Goal: Ask a question

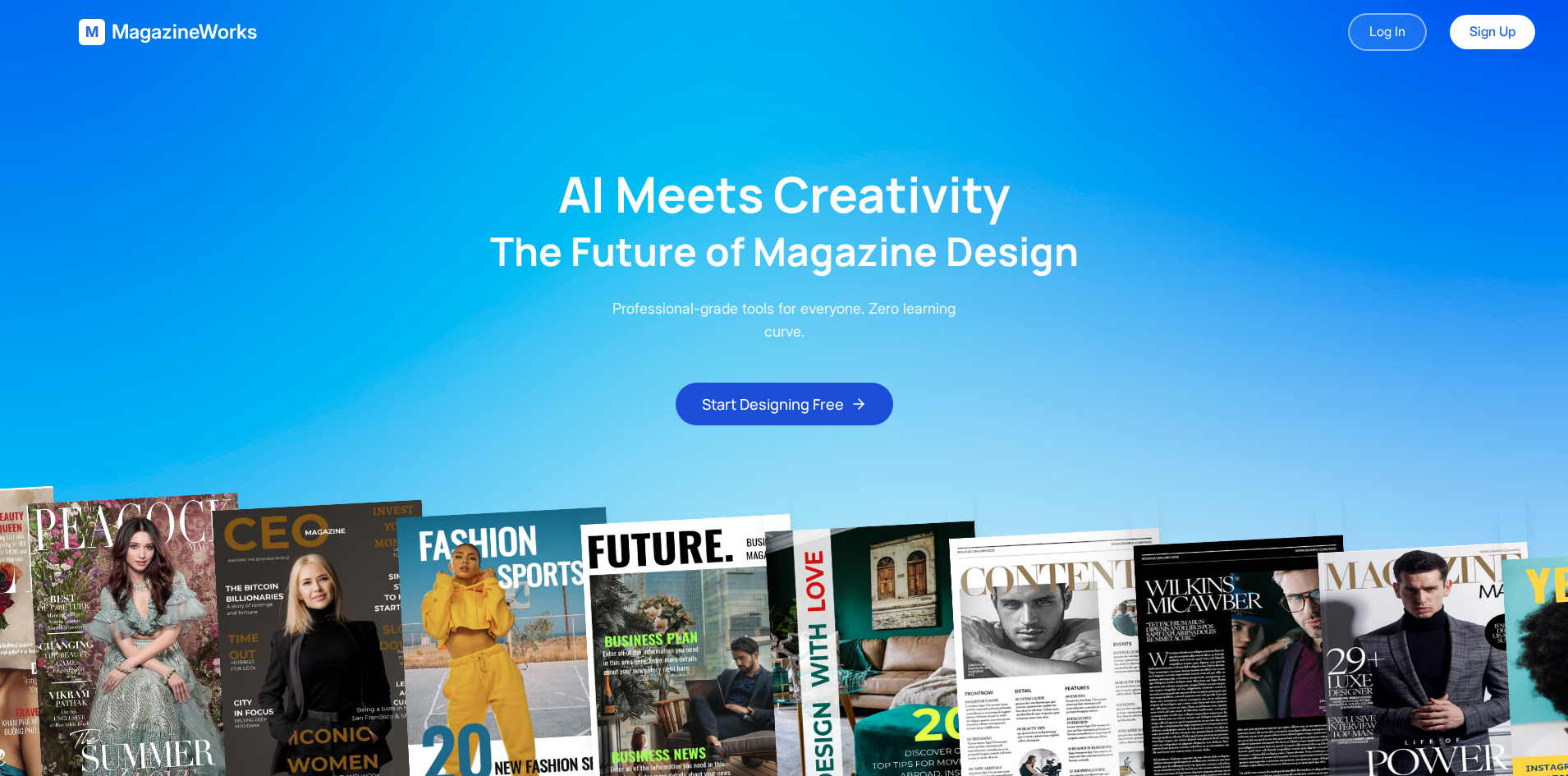
click at [1388, 41] on link "Log In" at bounding box center [1387, 32] width 78 height 38
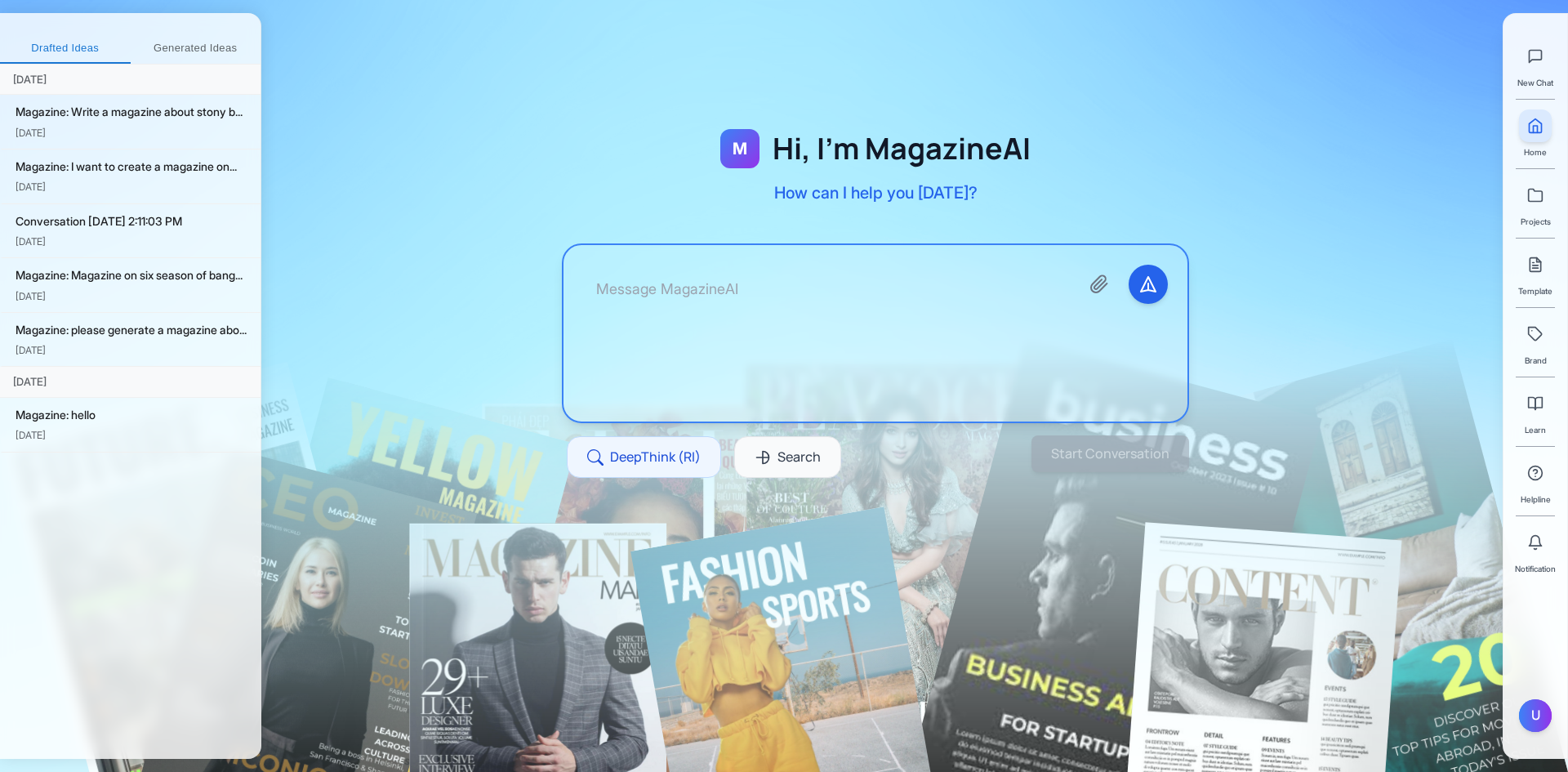
click at [862, 328] on textarea at bounding box center [825, 333] width 484 height 137
type textarea "W"
click at [766, 288] on textarea "Create a magazine of [GEOGRAPHIC_DATA] [US_STATE] for 2025 activities" at bounding box center [825, 333] width 484 height 137
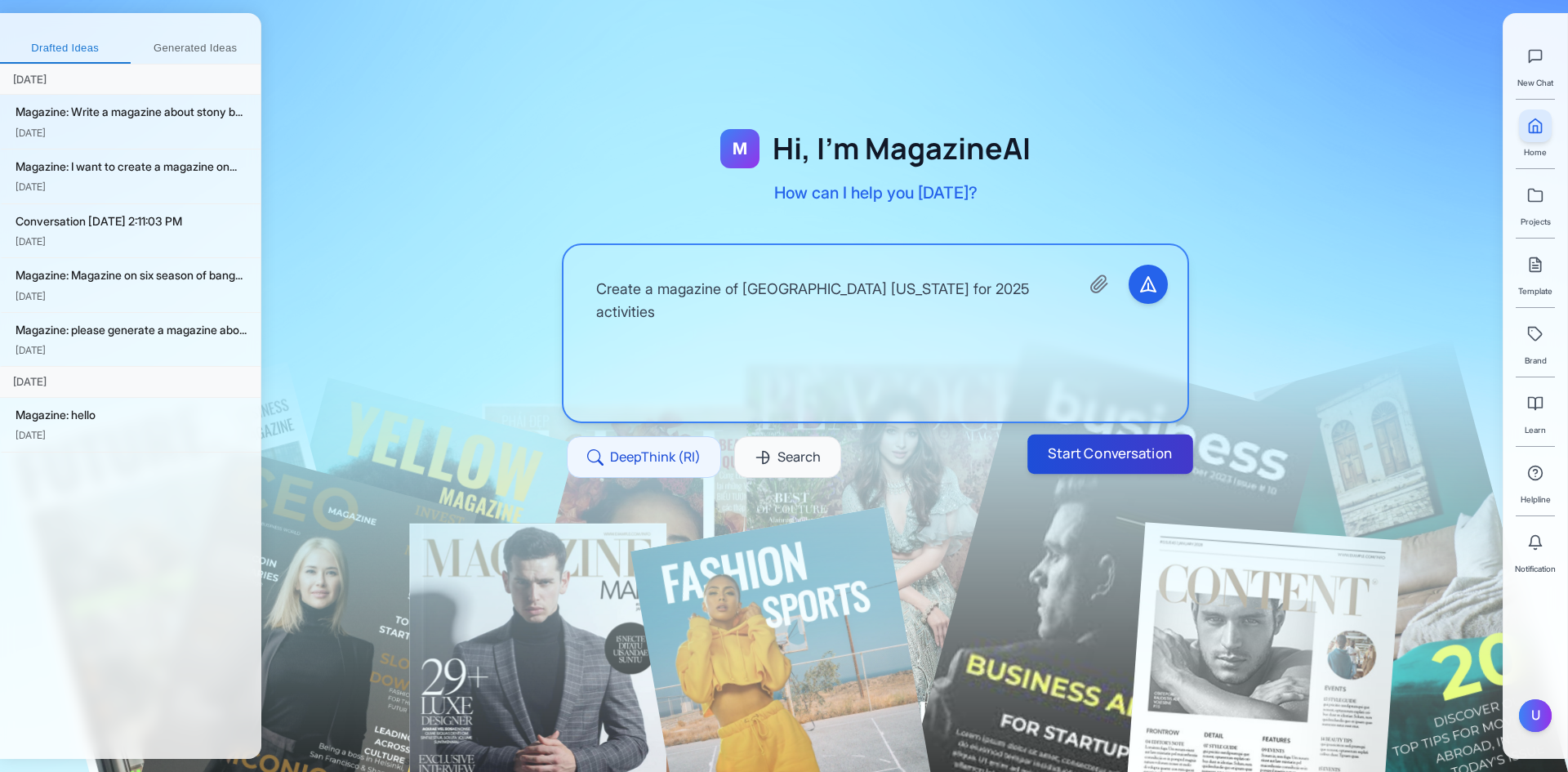
click at [1134, 462] on button "Start Conversation" at bounding box center [1110, 454] width 166 height 39
type textarea "Create a magazine of [GEOGRAPHIC_DATA] [US_STATE] for 2025 activities"
